Goal: Task Accomplishment & Management: Manage account settings

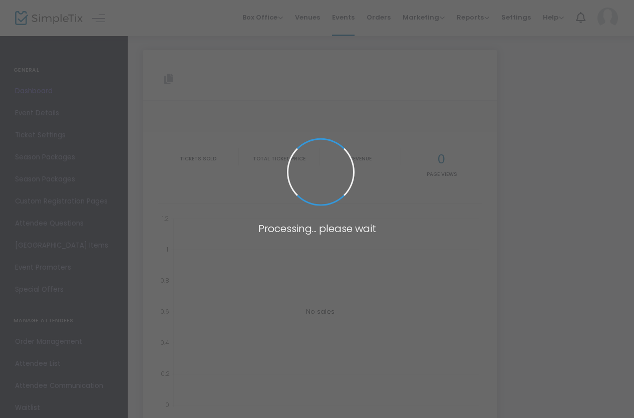
type input "[URL][DOMAIN_NAME]"
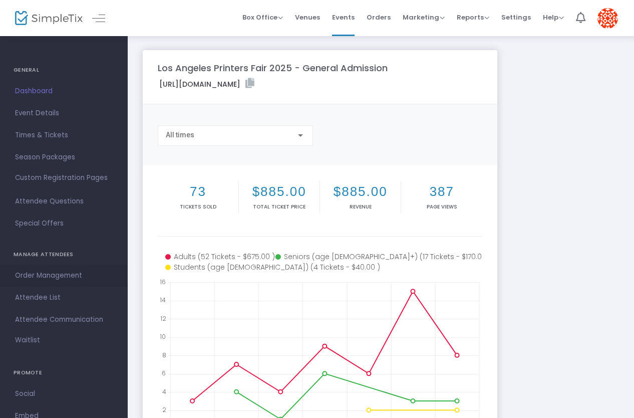
click at [64, 276] on span "Order Management" at bounding box center [64, 275] width 98 height 13
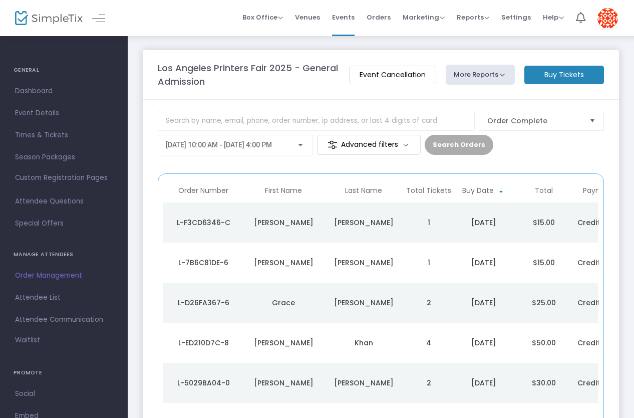
click at [211, 222] on div "L-F3CD6346-C" at bounding box center [203, 222] width 75 height 10
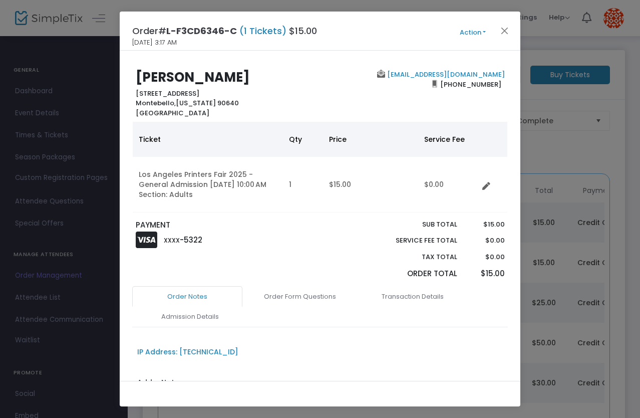
drag, startPoint x: 499, startPoint y: 85, endPoint x: 132, endPoint y: 79, distance: 366.8
click at [132, 79] on div "[PERSON_NAME] [STREET_ADDRESS][US_STATE] [EMAIL_ADDRESS][DOMAIN_NAME] [PHONE_NU…" at bounding box center [320, 94] width 386 height 48
copy div "[PERSON_NAME] [STREET_ADDRESS][US_STATE] [EMAIL_ADDRESS][DOMAIN_NAME] [PHONE_NU…"
click at [503, 31] on button "Close" at bounding box center [504, 30] width 13 height 13
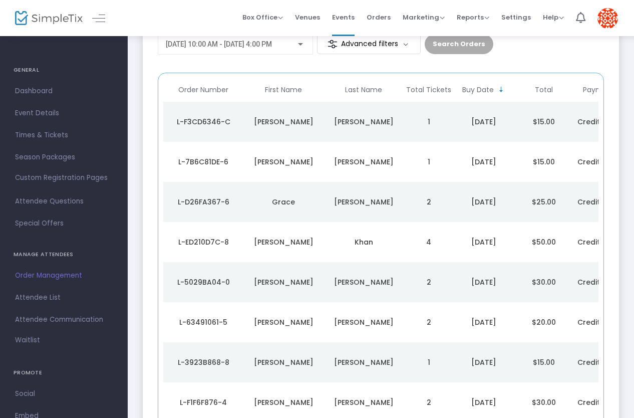
scroll to position [105, 0]
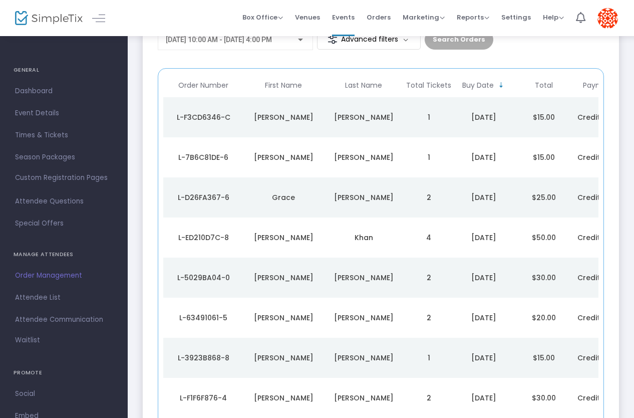
click at [208, 155] on div "L-7B6C81DE-6" at bounding box center [203, 157] width 75 height 10
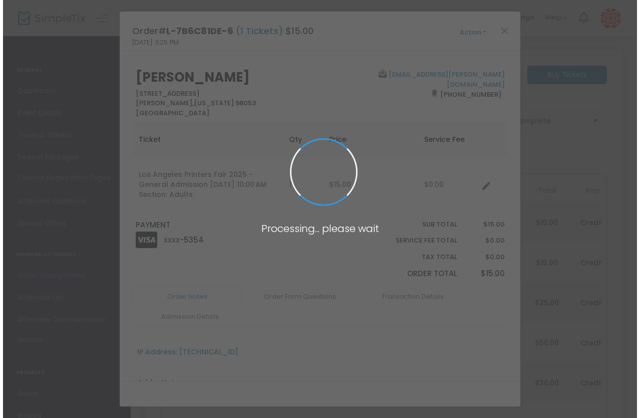
scroll to position [0, 0]
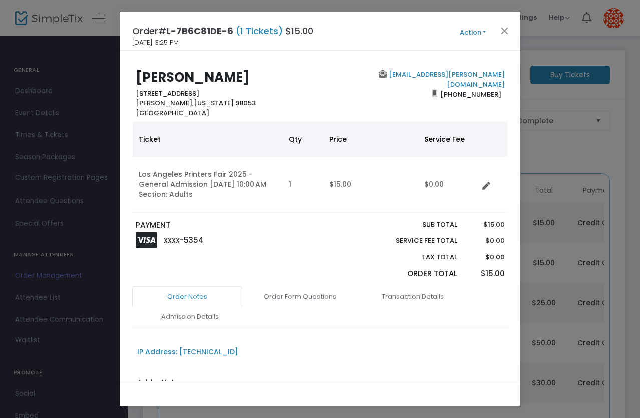
drag, startPoint x: 498, startPoint y: 86, endPoint x: 131, endPoint y: 81, distance: 367.2
click at [131, 81] on div "[PERSON_NAME] [STREET_ADDRESS][PERSON_NAME][US_STATE] [EMAIL_ADDRESS][PERSON_NA…" at bounding box center [320, 94] width 386 height 48
copy div "[PERSON_NAME] [STREET_ADDRESS][PERSON_NAME][US_STATE] [EMAIL_ADDRESS][PERSON_NA…"
